Goal: Task Accomplishment & Management: Manage account settings

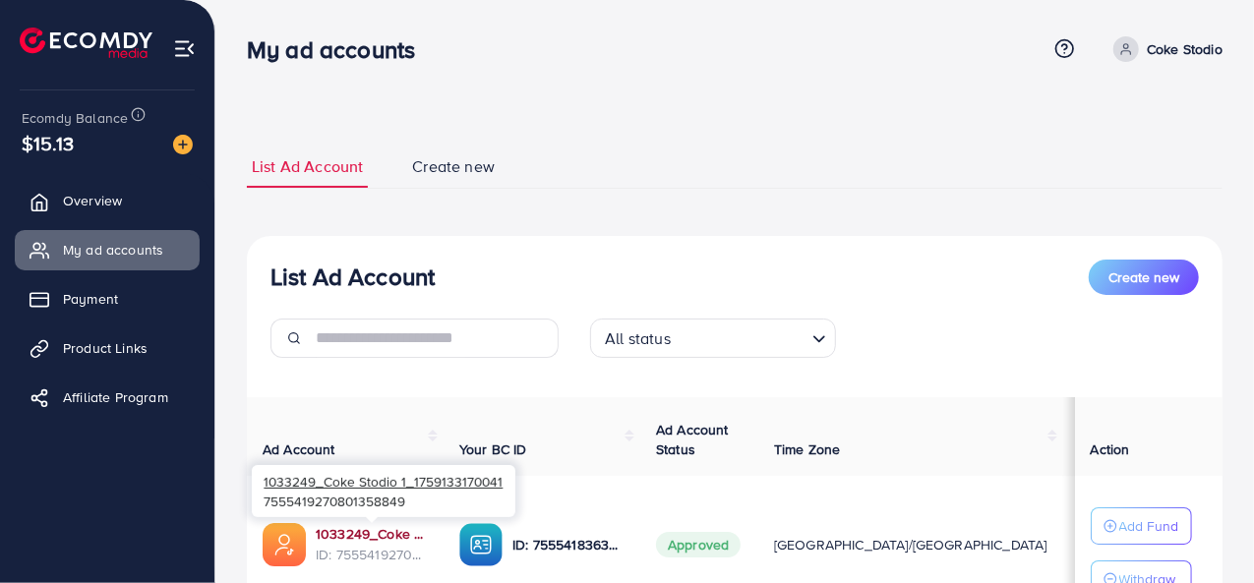
click at [370, 536] on link "1033249_Coke Stodio 1_1759133170041" at bounding box center [372, 534] width 112 height 20
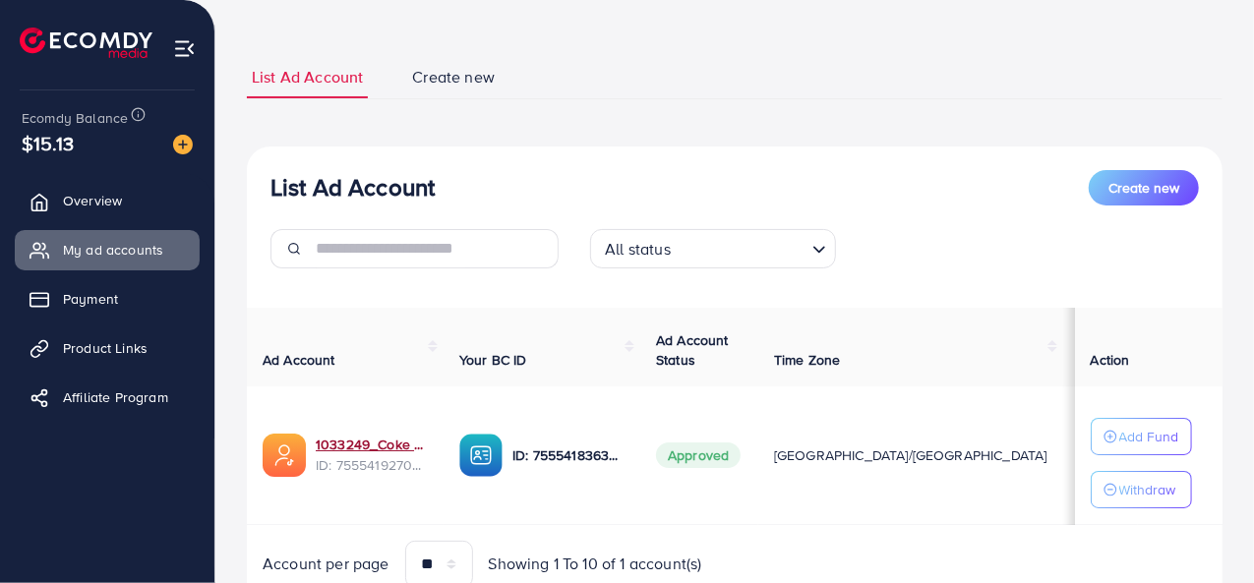
scroll to position [175, 0]
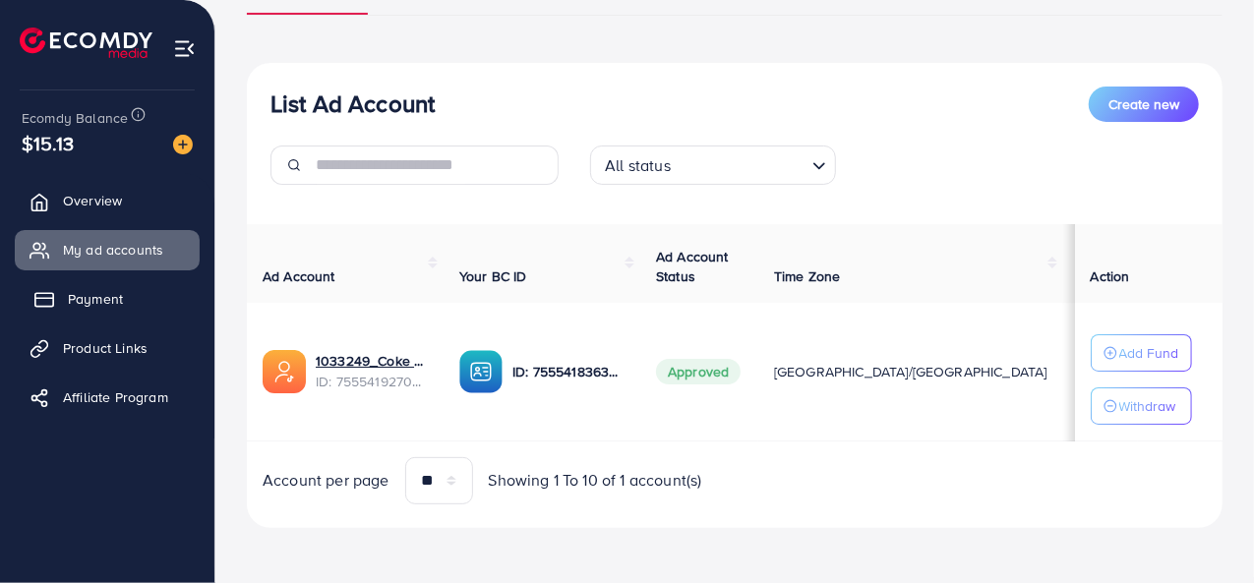
click at [105, 304] on span "Payment" at bounding box center [95, 299] width 55 height 20
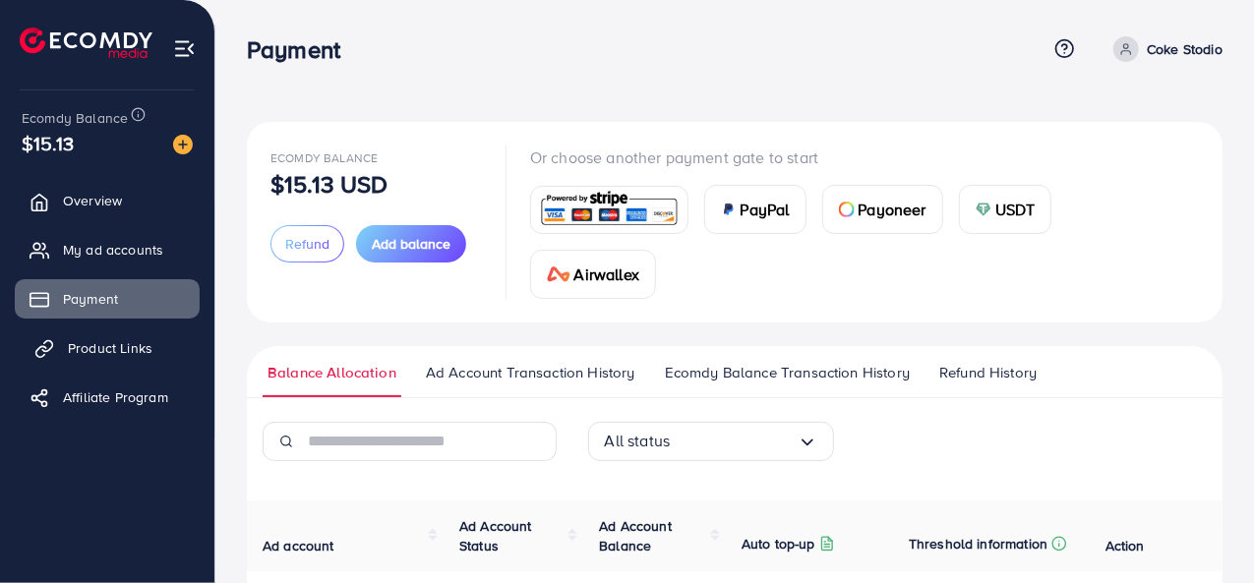
click at [147, 355] on span "Product Links" at bounding box center [110, 348] width 85 height 20
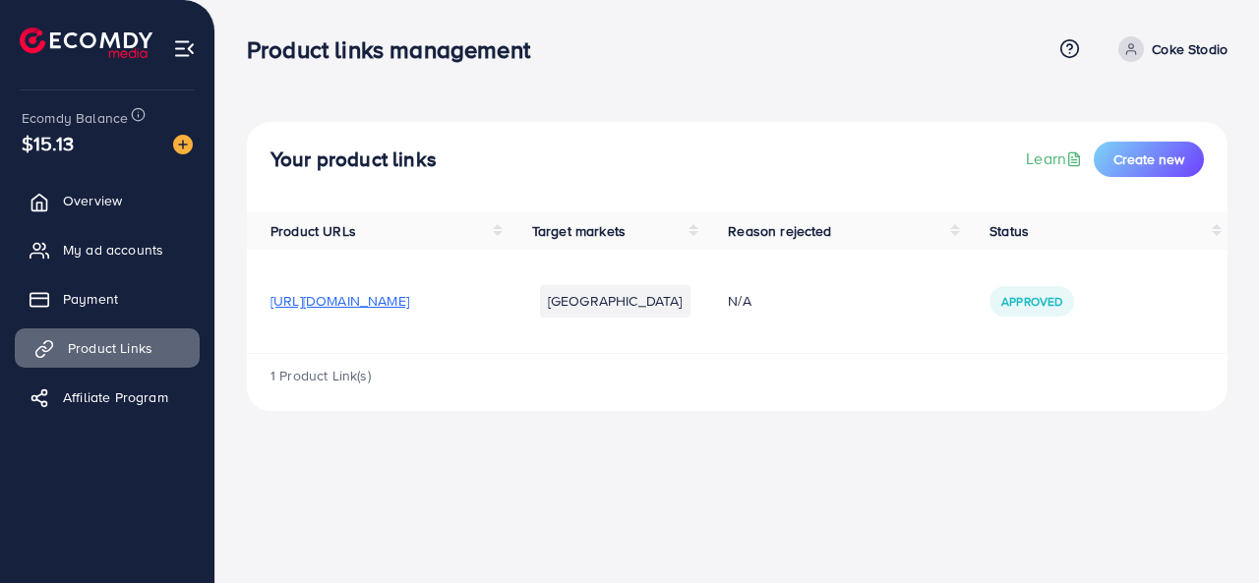
click at [145, 357] on span "Product Links" at bounding box center [110, 348] width 85 height 20
drag, startPoint x: 190, startPoint y: 255, endPoint x: 159, endPoint y: 249, distance: 31.1
click at [188, 255] on link "My ad accounts" at bounding box center [107, 249] width 185 height 39
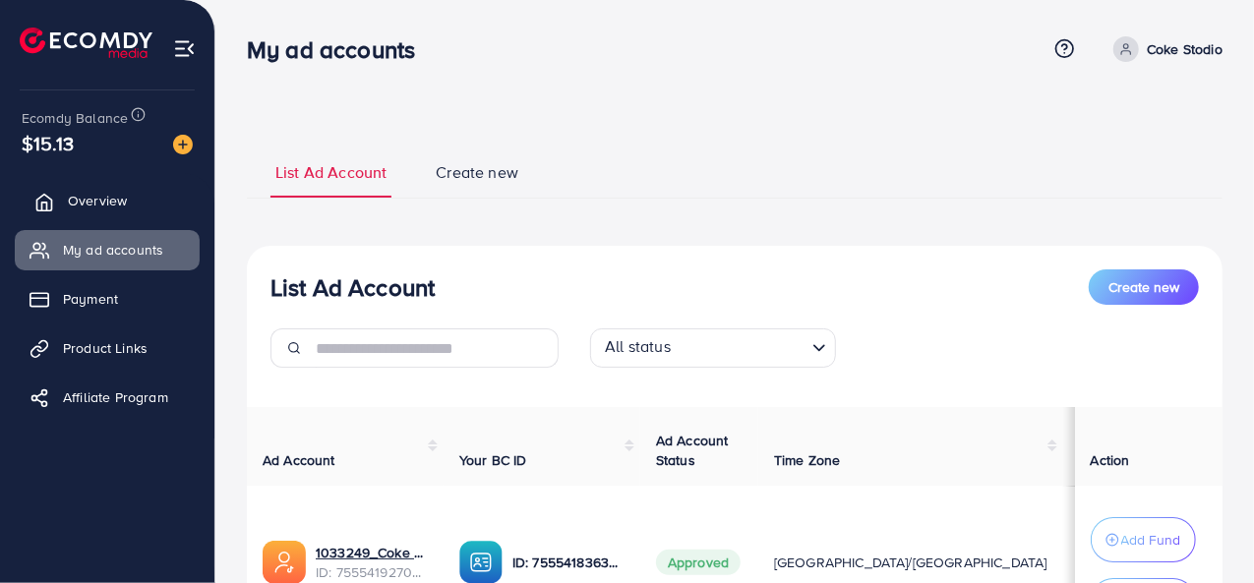
click at [123, 215] on link "Overview" at bounding box center [107, 200] width 185 height 39
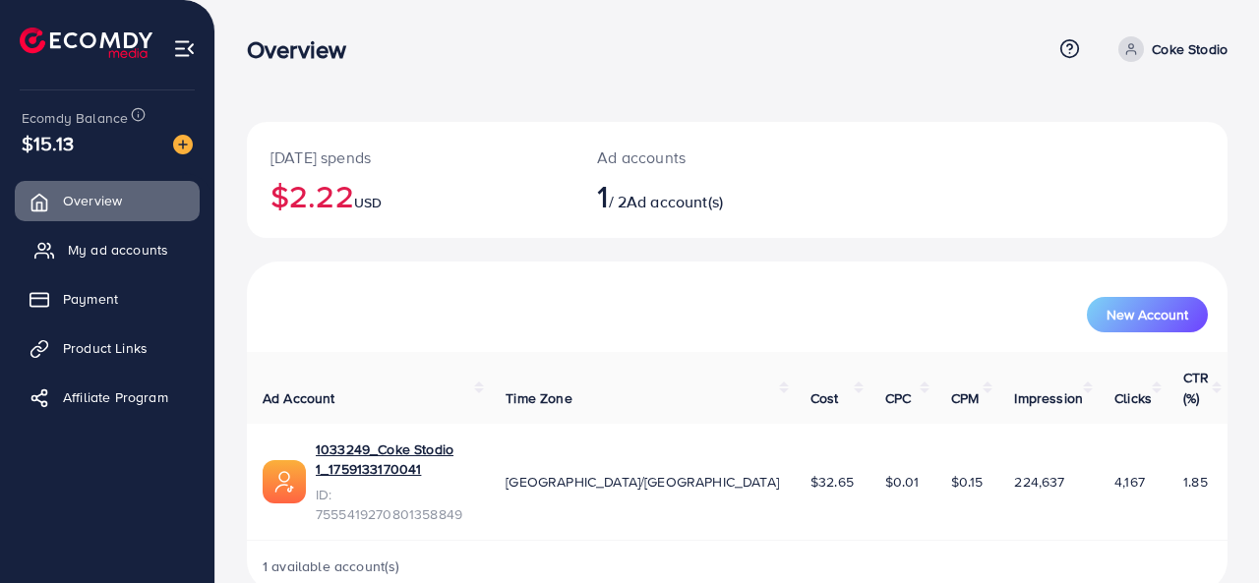
click at [74, 253] on span "My ad accounts" at bounding box center [118, 250] width 100 height 20
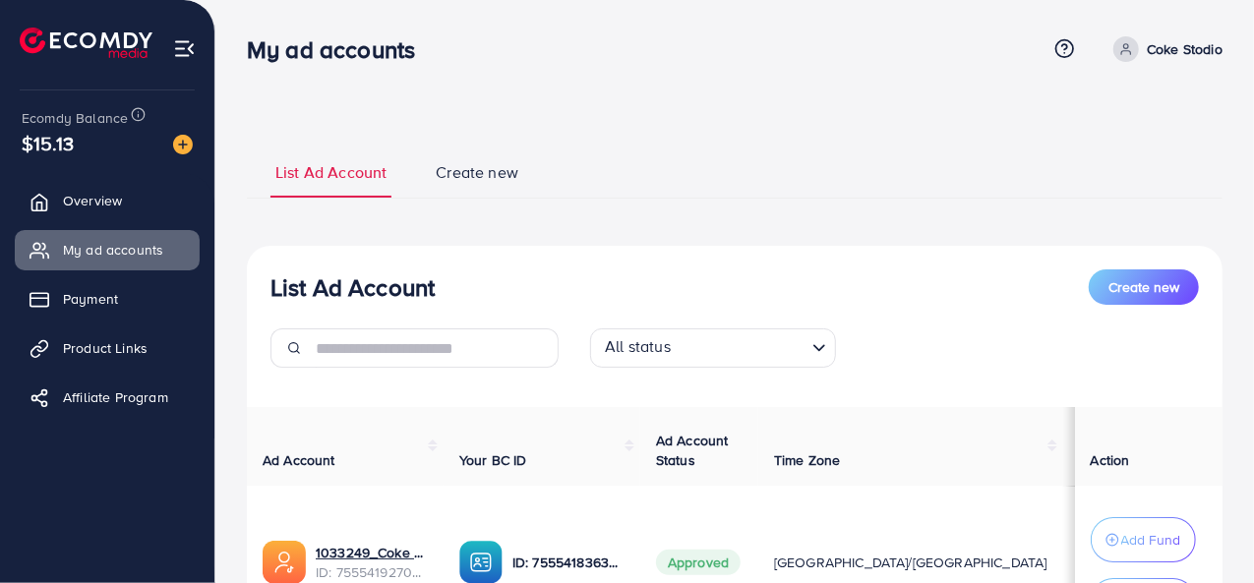
scroll to position [197, 0]
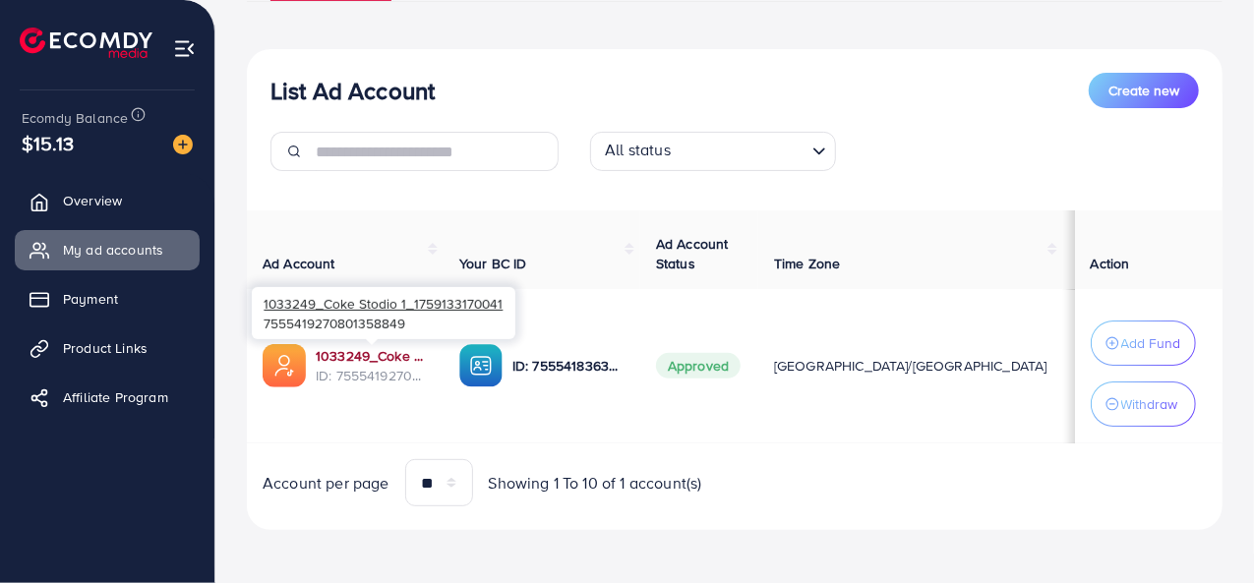
click at [381, 363] on link "1033249_Coke Stodio 1_1759133170041" at bounding box center [372, 356] width 112 height 20
